Goal: Browse casually

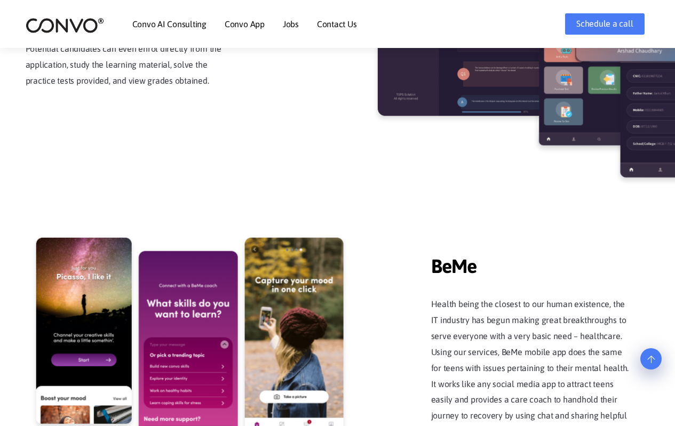
scroll to position [1921, 0]
